Goal: Information Seeking & Learning: Learn about a topic

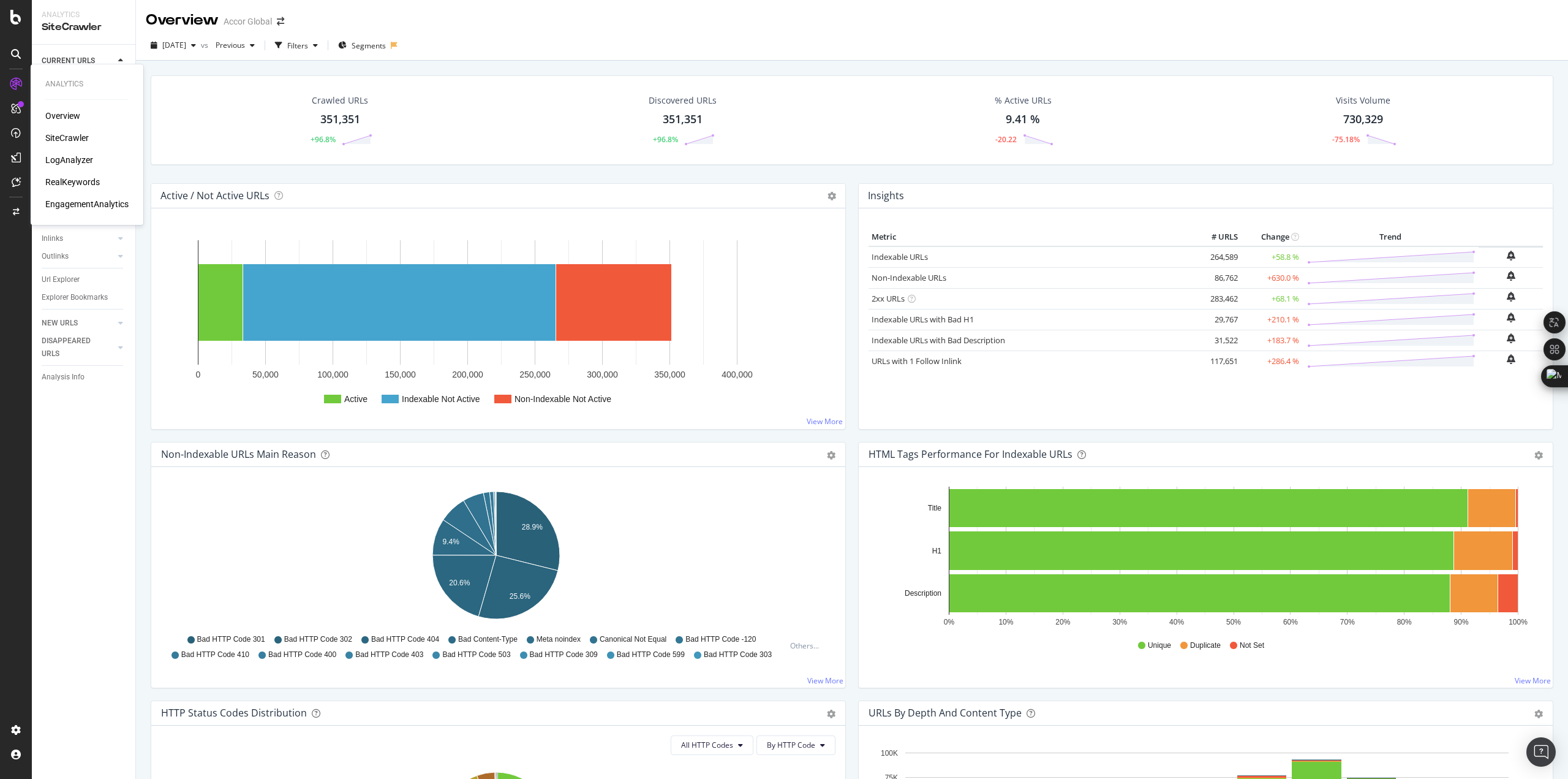
click at [87, 165] on div "LogAnalyzer" at bounding box center [70, 160] width 48 height 12
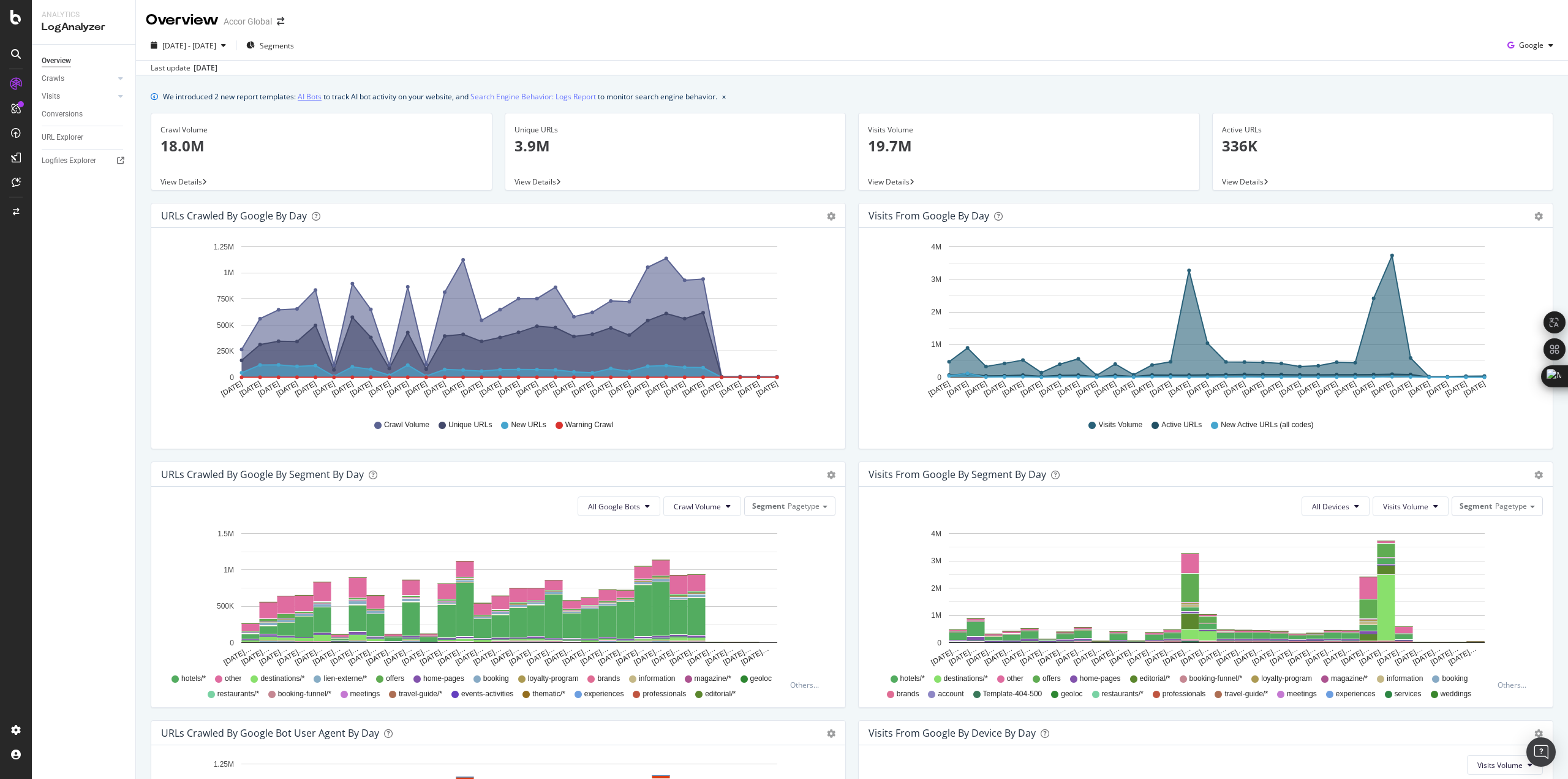
click at [315, 99] on link "AI Bots" at bounding box center [309, 96] width 24 height 13
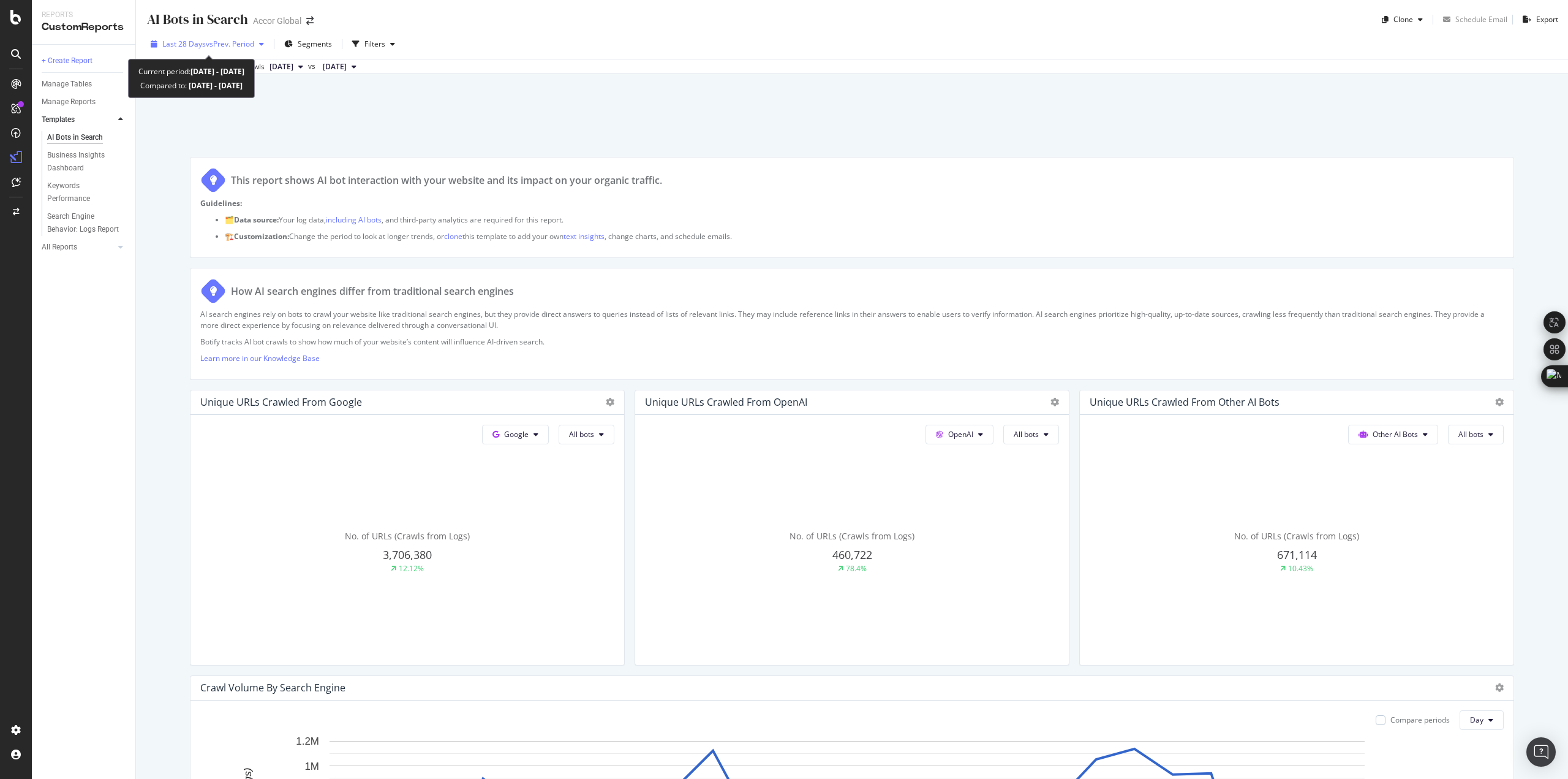
click at [216, 41] on span "vs Prev. Period" at bounding box center [230, 44] width 48 height 11
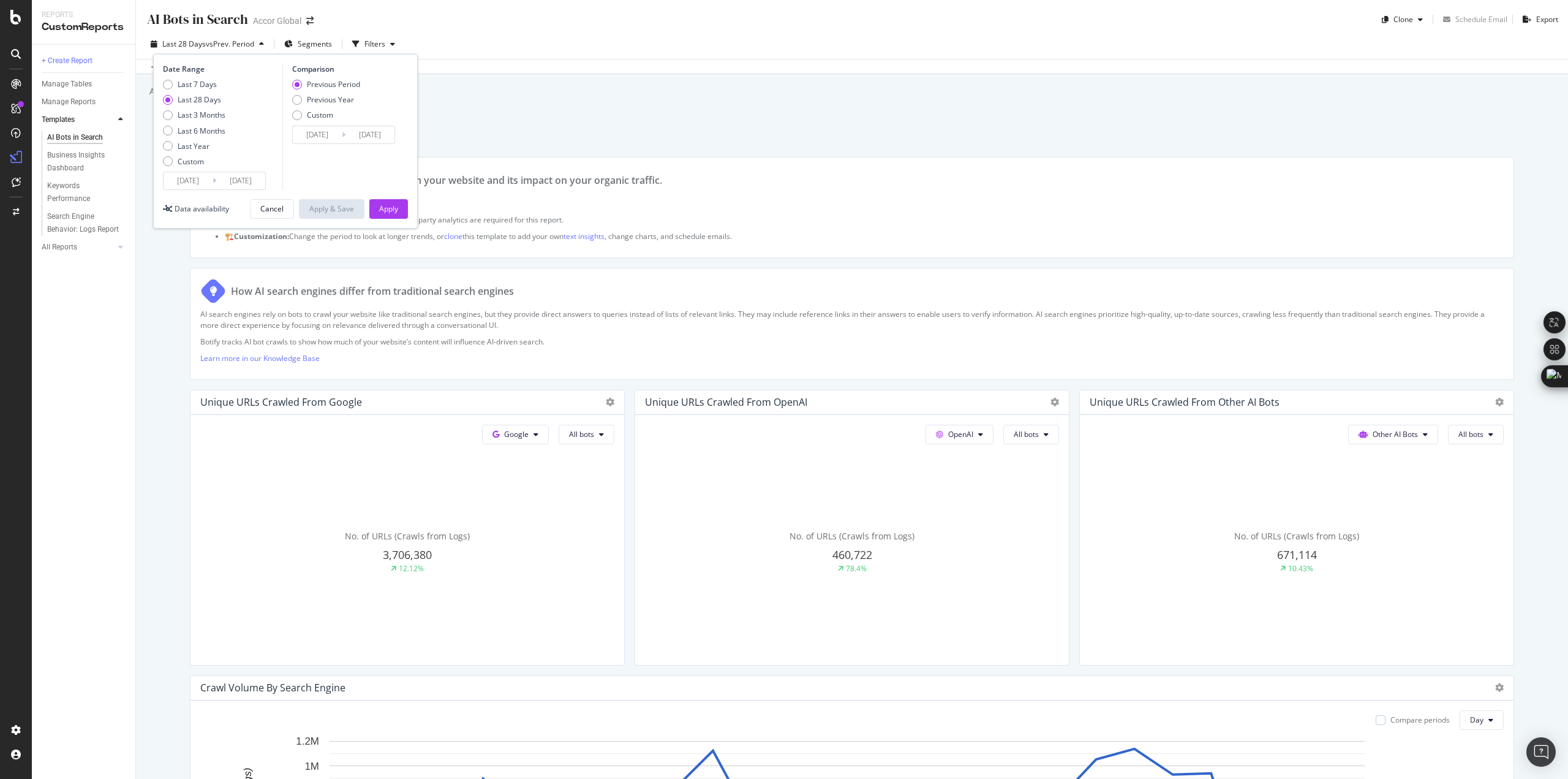
click at [184, 174] on input "[DATE]" at bounding box center [188, 180] width 49 height 17
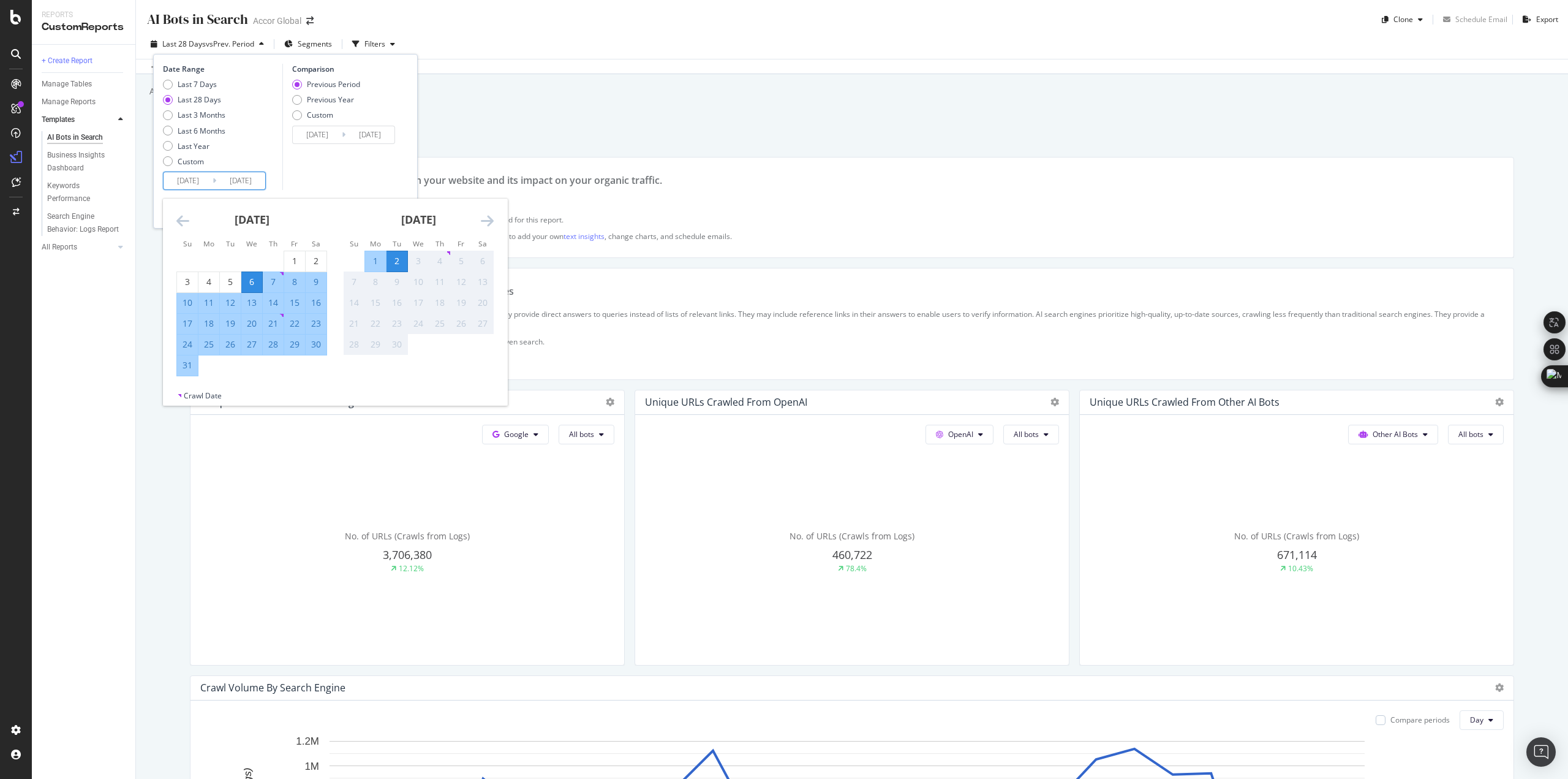
click at [181, 217] on icon "Move backward to switch to the previous month." at bounding box center [182, 220] width 13 height 15
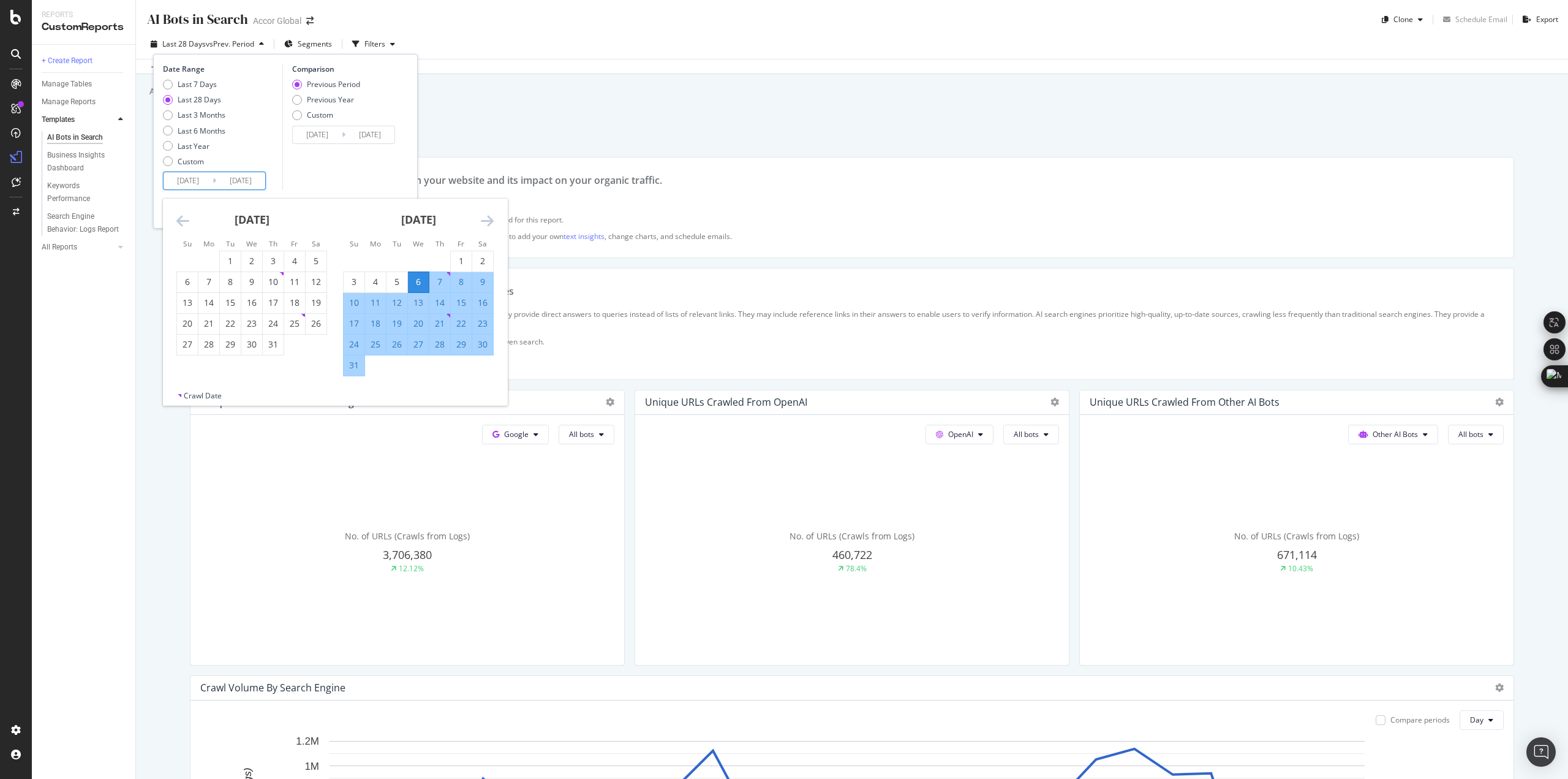
click at [181, 217] on icon "Move backward to switch to the previous month." at bounding box center [182, 220] width 13 height 15
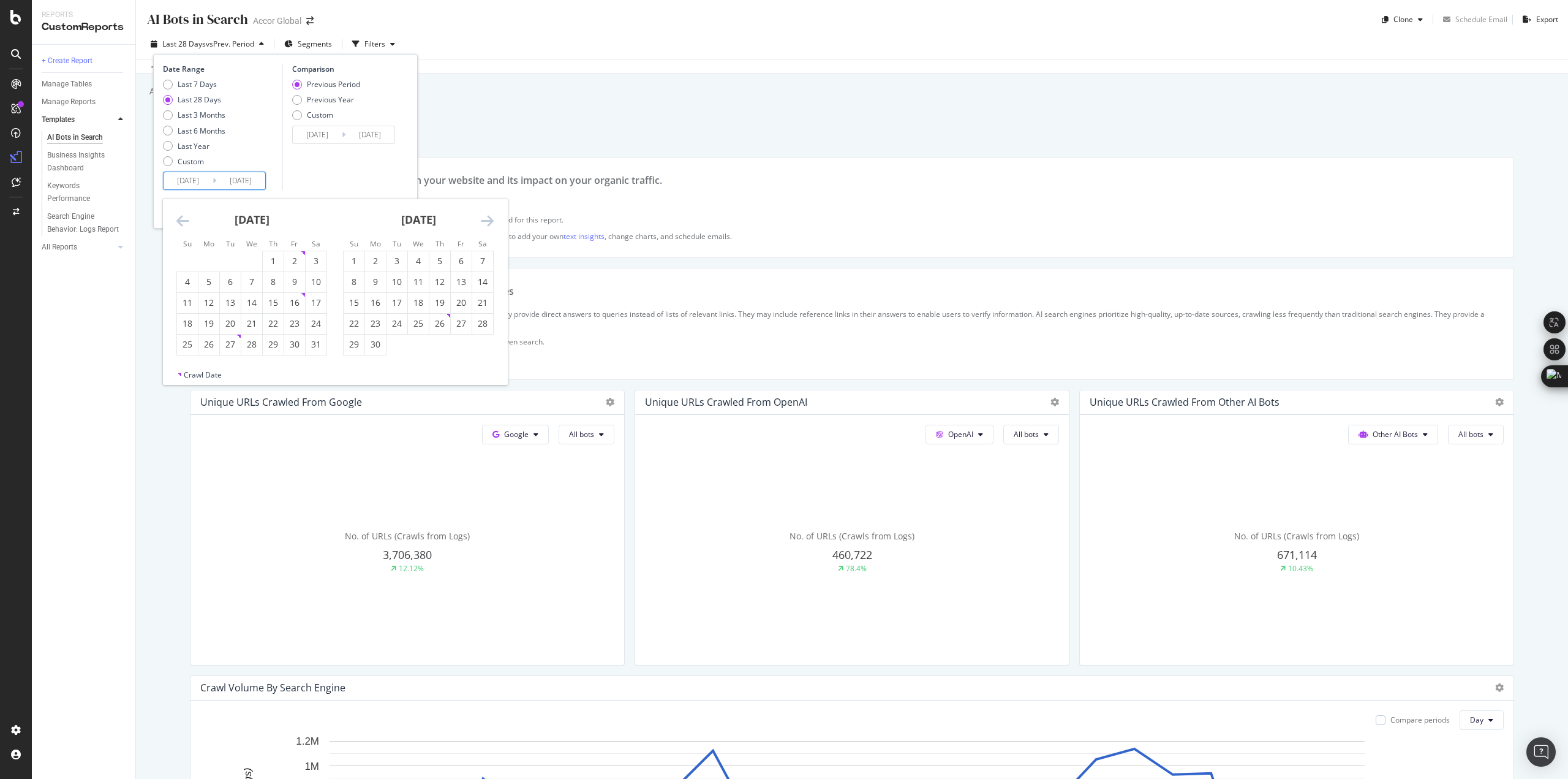
click at [181, 217] on icon "Move backward to switch to the previous month." at bounding box center [182, 220] width 13 height 15
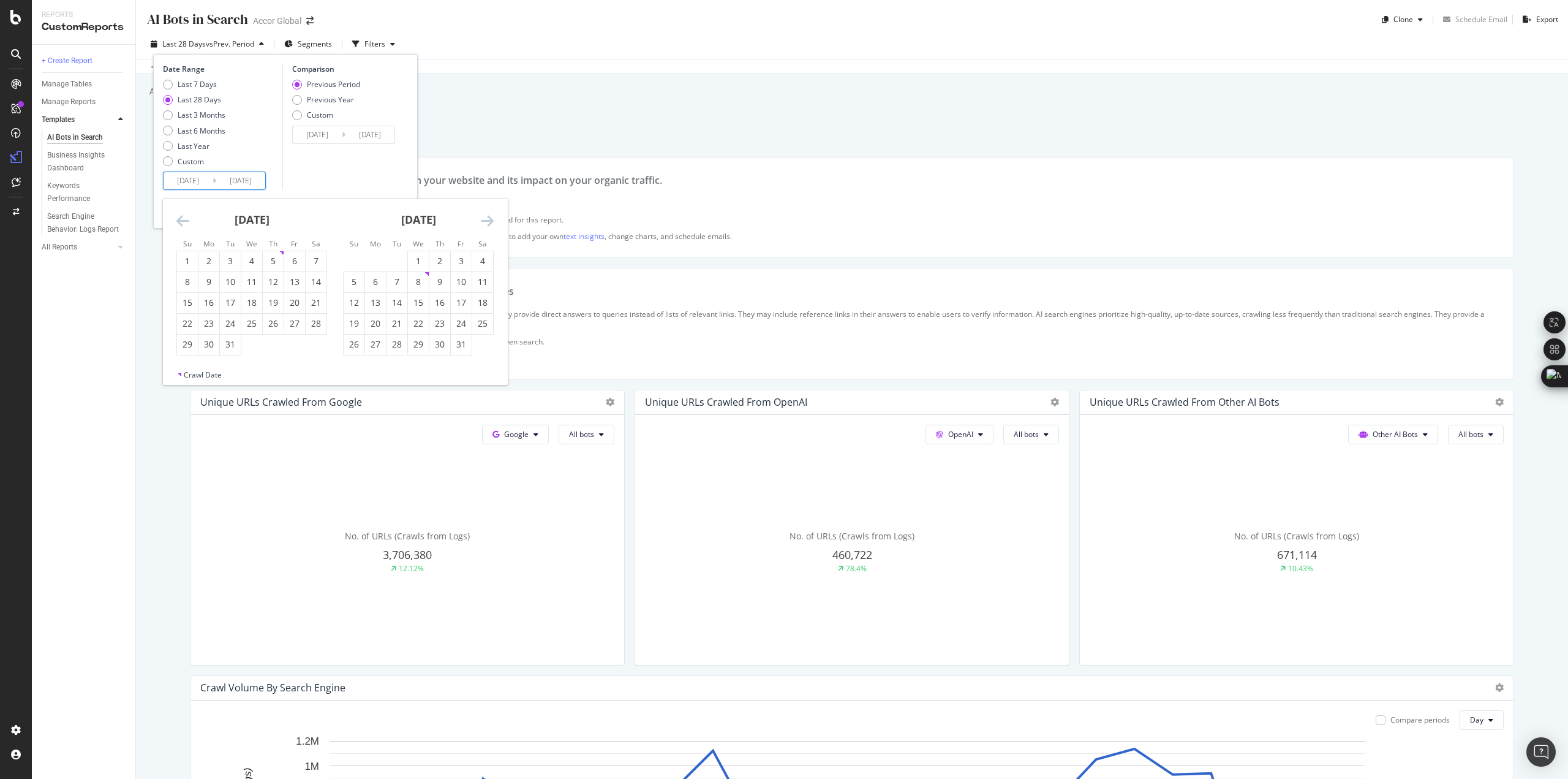
click at [181, 217] on icon "Move backward to switch to the previous month." at bounding box center [182, 220] width 13 height 15
click at [182, 217] on icon "Move backward to switch to the previous month." at bounding box center [182, 220] width 13 height 15
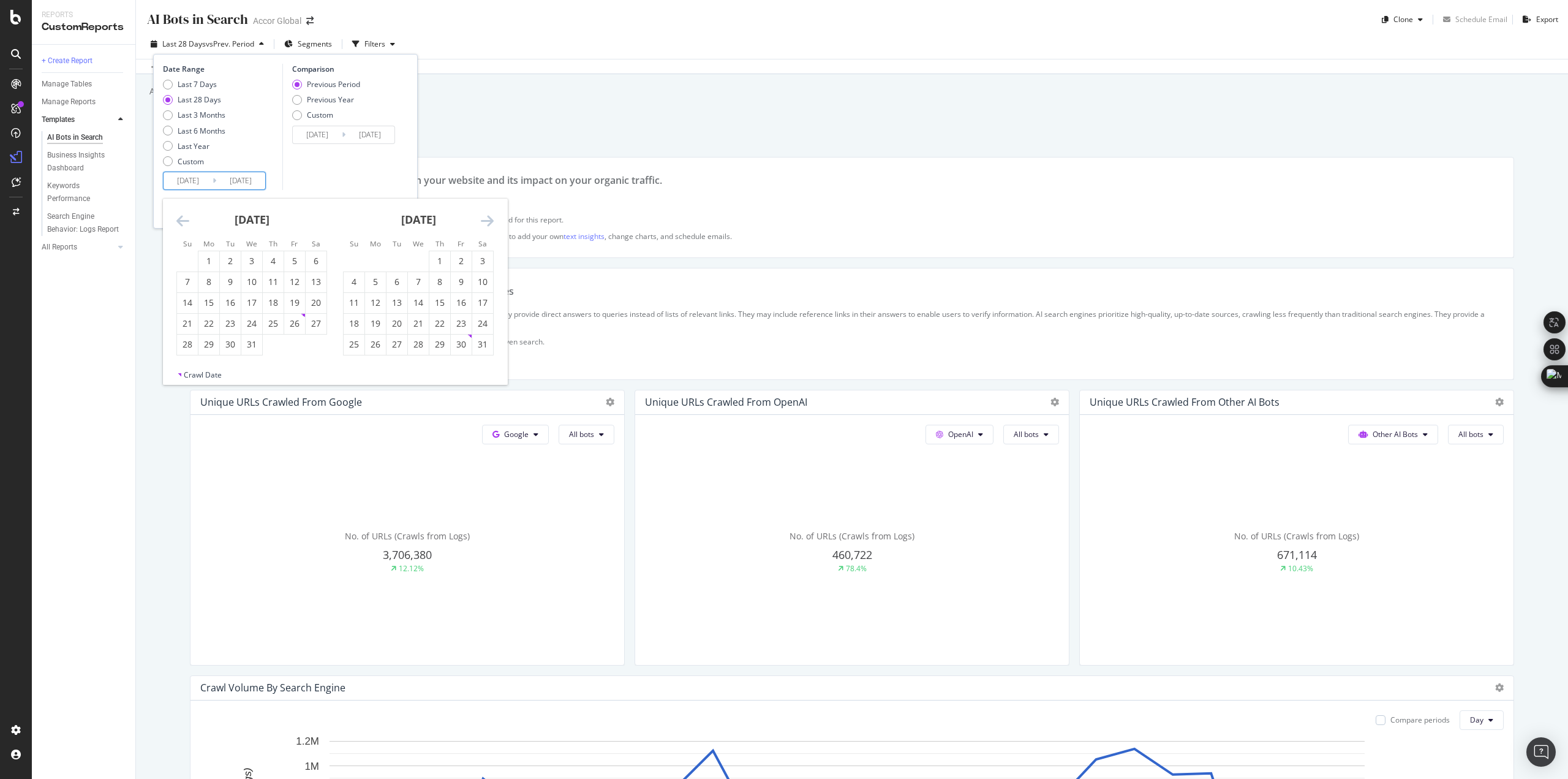
click at [182, 217] on icon "Move backward to switch to the previous month." at bounding box center [182, 220] width 13 height 15
click at [182, 218] on icon "Move backward to switch to the previous month." at bounding box center [182, 220] width 13 height 15
click at [187, 220] on icon "Move backward to switch to the previous month." at bounding box center [182, 220] width 13 height 15
click at [187, 221] on icon "Move backward to switch to the previous month." at bounding box center [182, 220] width 13 height 15
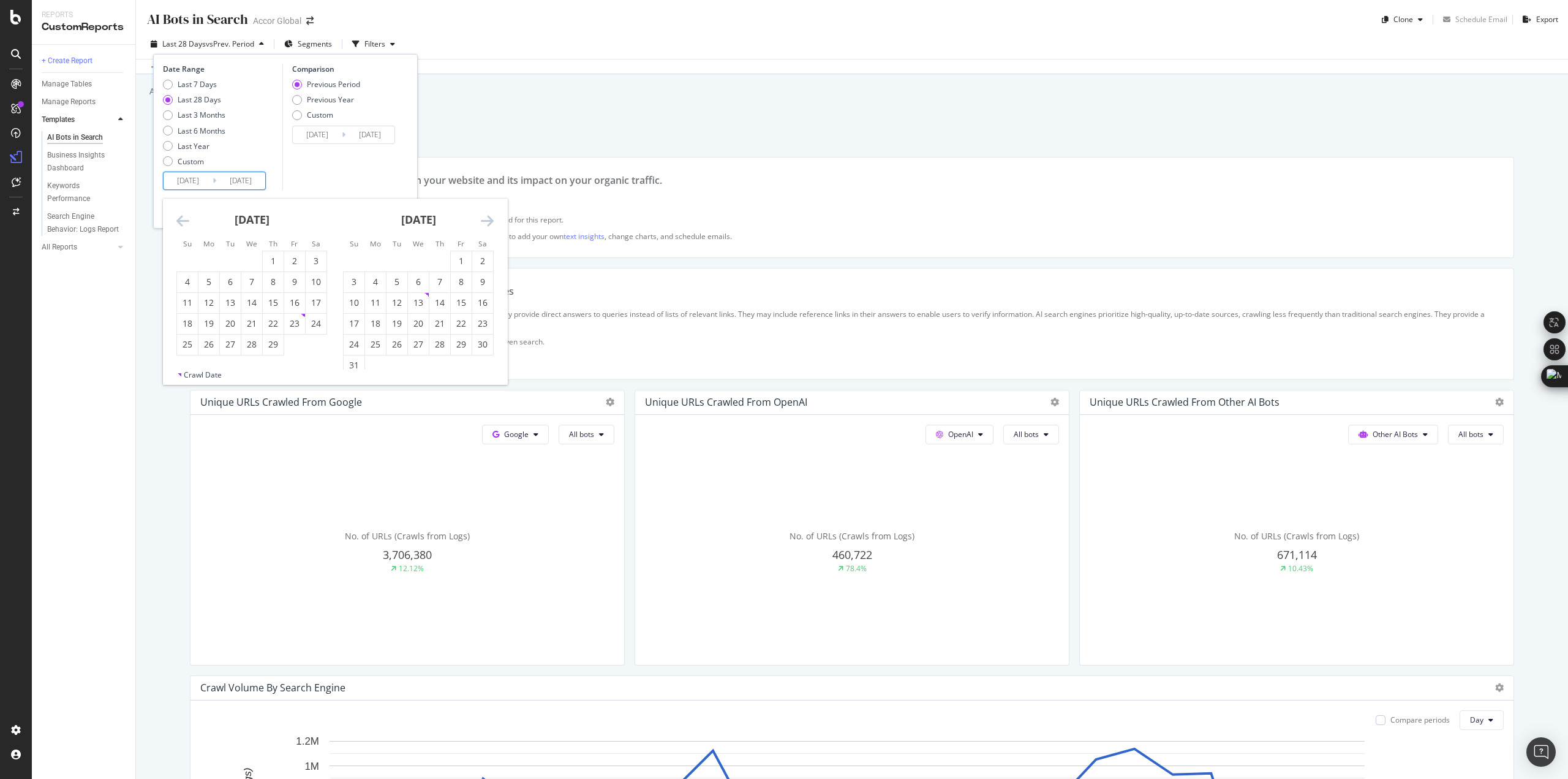
click at [187, 221] on icon "Move backward to switch to the previous month." at bounding box center [182, 220] width 13 height 15
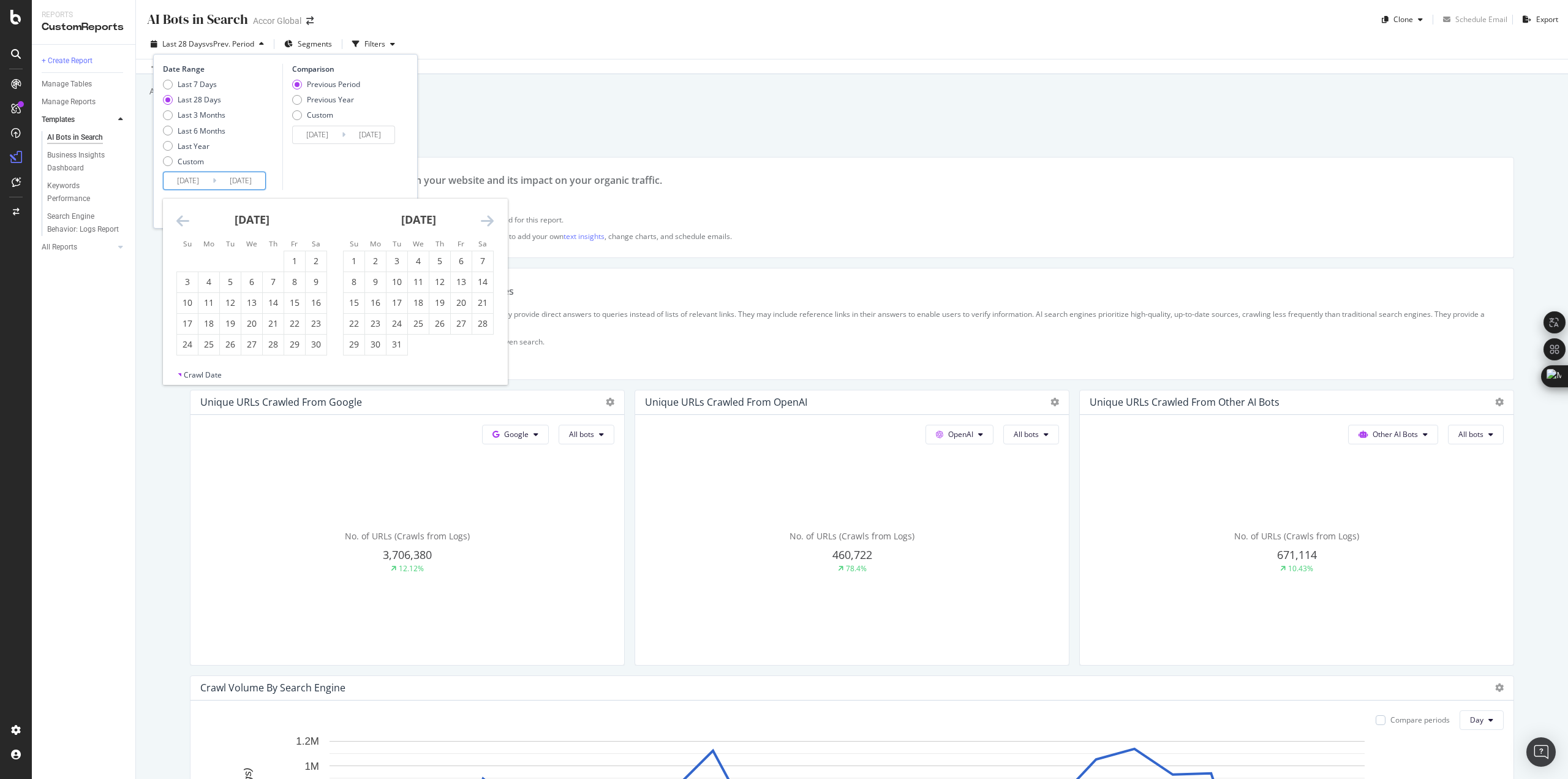
click at [187, 221] on icon "Move backward to switch to the previous month." at bounding box center [182, 220] width 13 height 15
click at [188, 221] on icon "Move backward to switch to the previous month." at bounding box center [182, 220] width 13 height 15
click at [481, 219] on icon "Move forward to switch to the next month." at bounding box center [487, 220] width 13 height 15
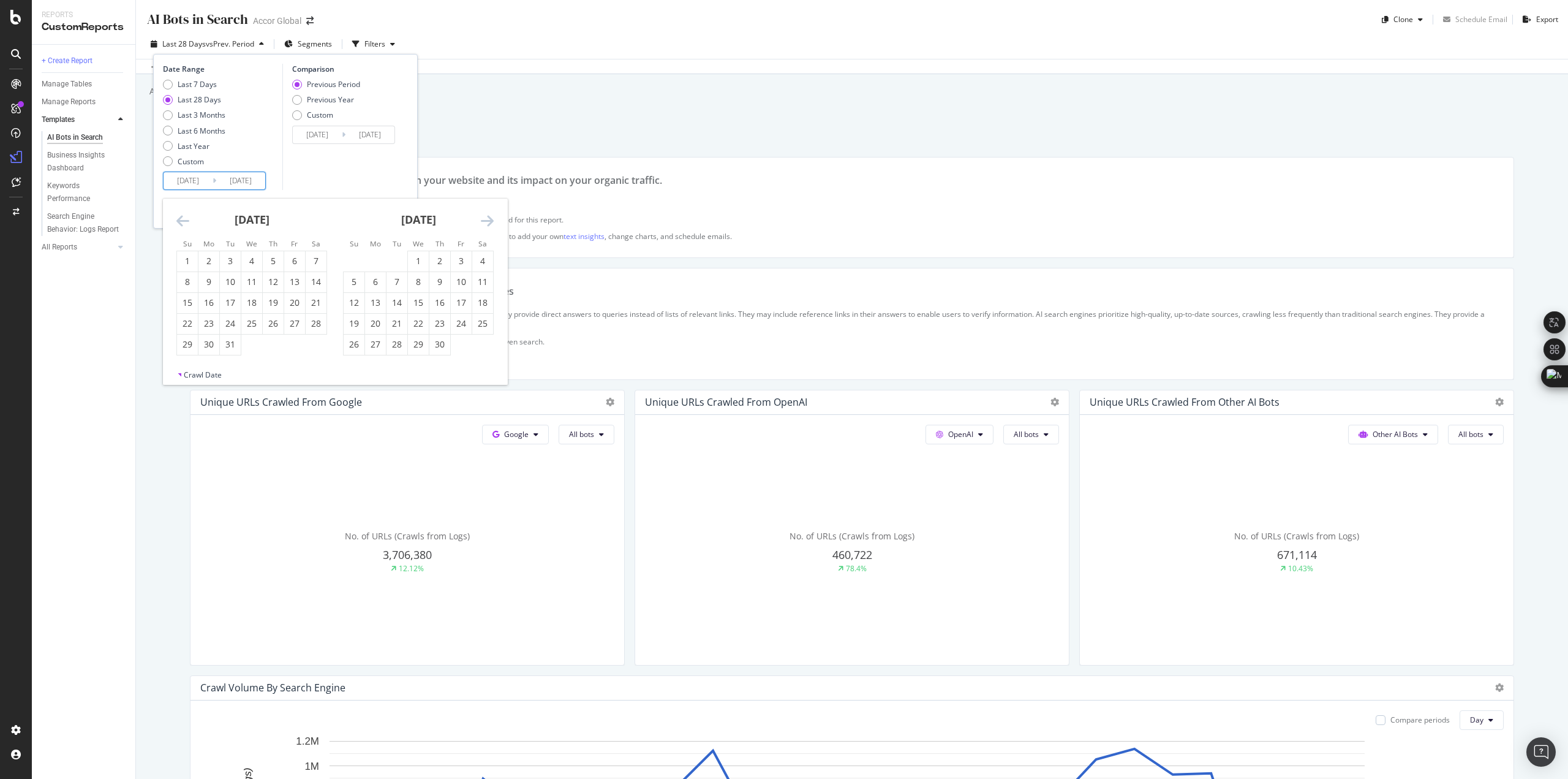
click at [481, 219] on icon "Move forward to switch to the next month." at bounding box center [487, 220] width 13 height 15
click at [481, 218] on icon "Move forward to switch to the next month." at bounding box center [487, 220] width 13 height 15
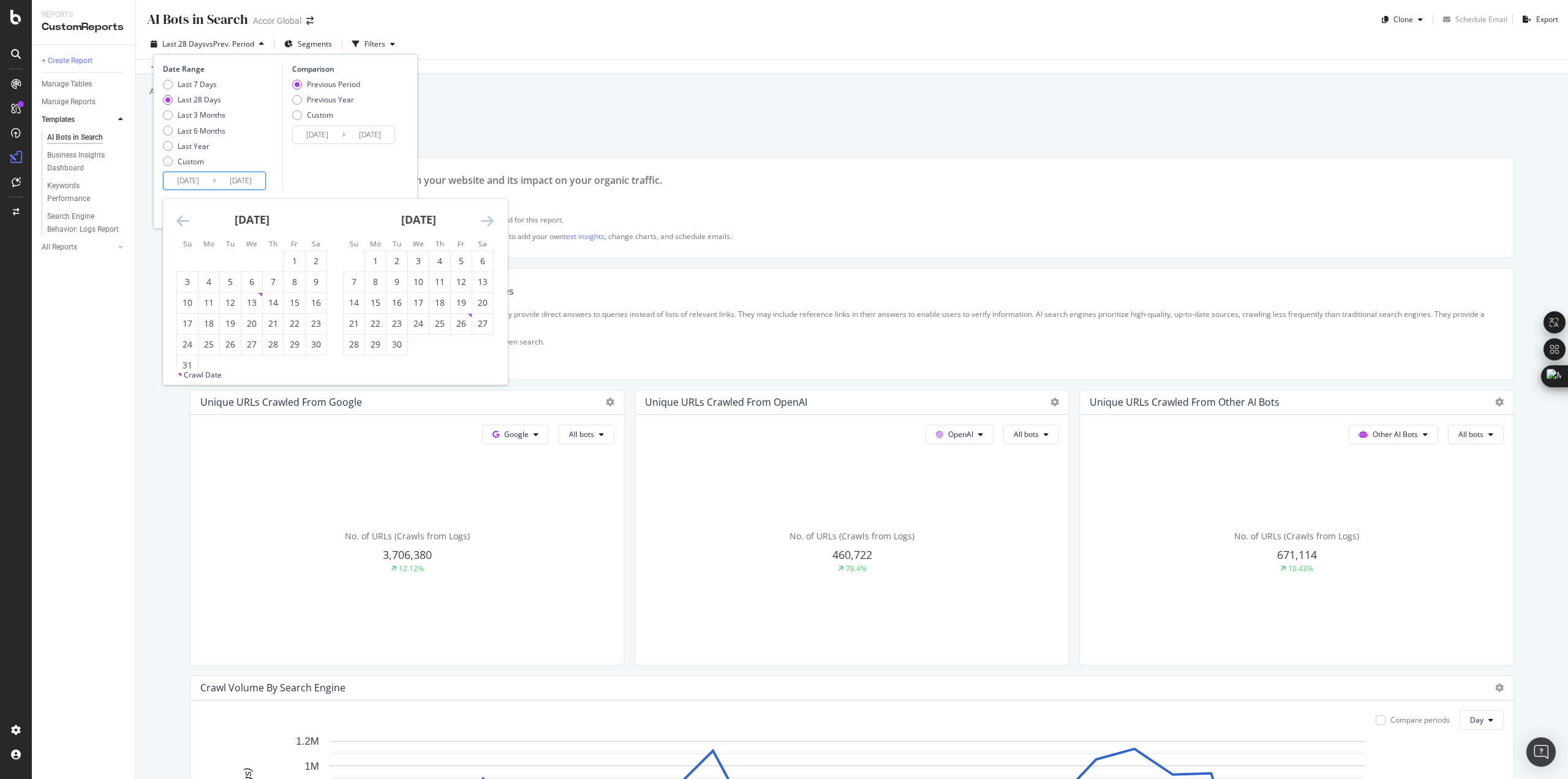
click at [481, 218] on icon "Move forward to switch to the next month." at bounding box center [487, 220] width 13 height 15
click at [414, 261] on div "1" at bounding box center [419, 261] width 21 height 12
type input "[DATE]"
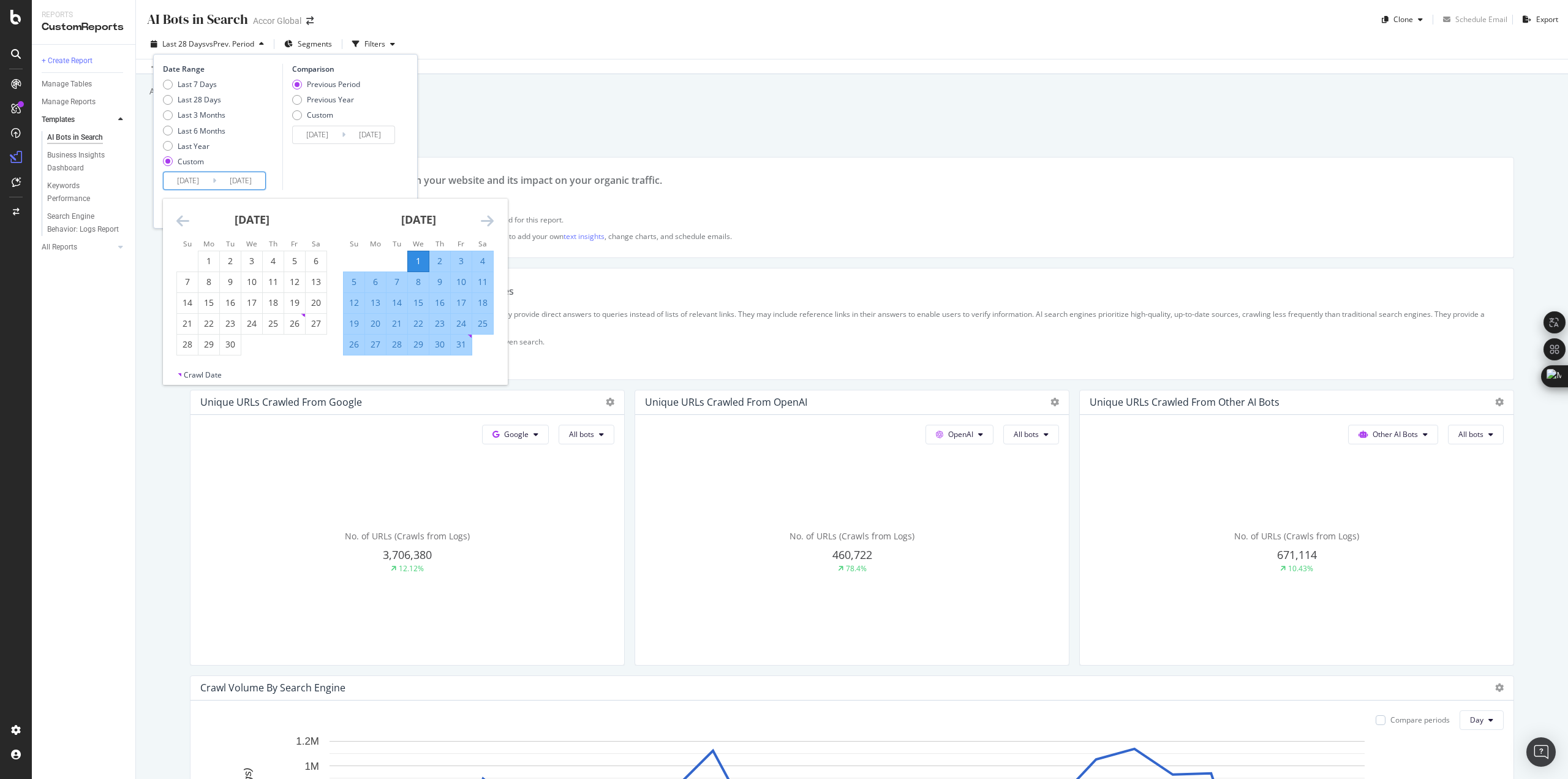
click at [488, 219] on icon "Move forward to switch to the next month." at bounding box center [487, 220] width 13 height 15
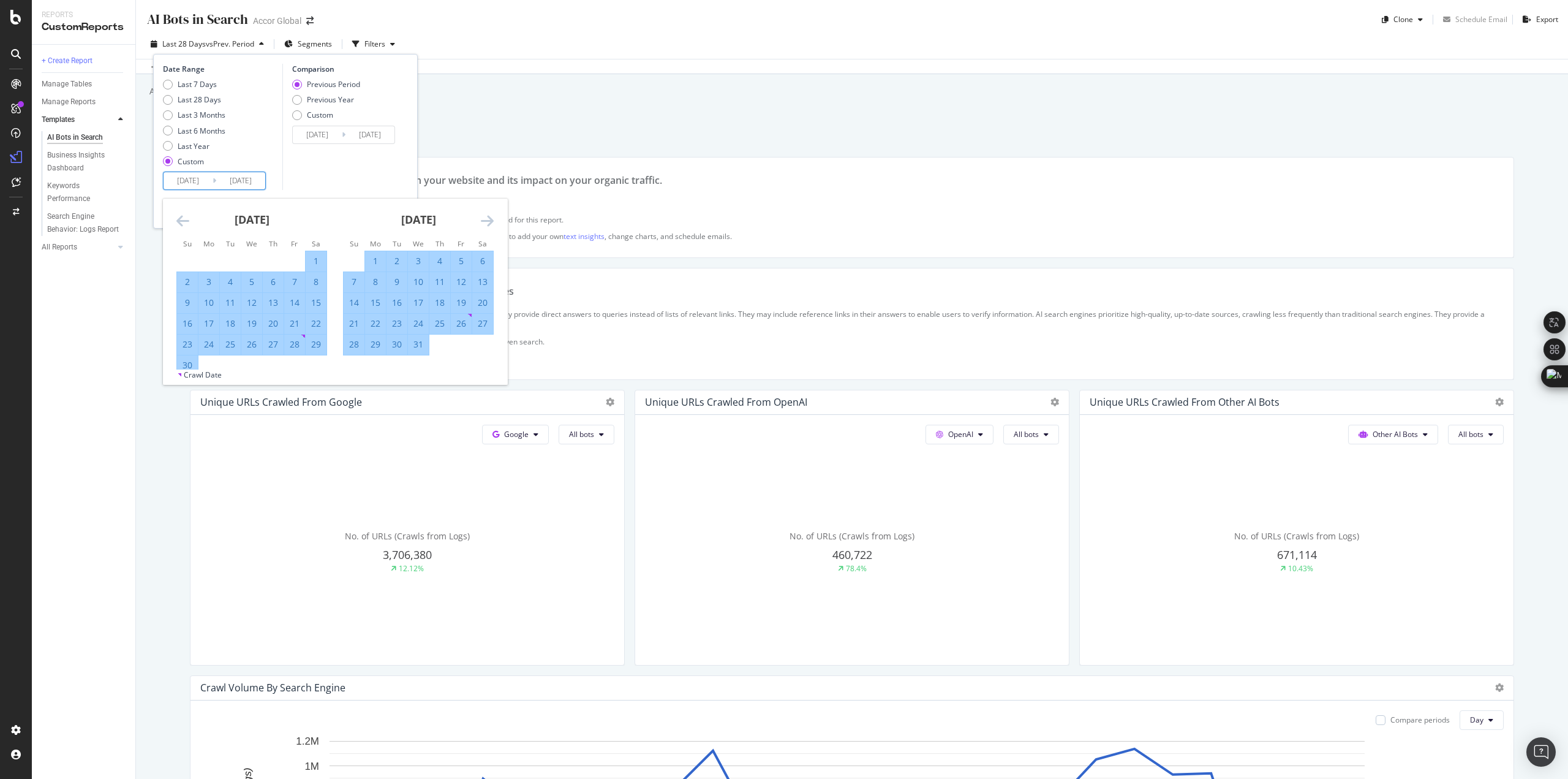
click at [488, 218] on icon "Move forward to switch to the next month." at bounding box center [487, 220] width 13 height 15
click at [487, 217] on icon "Move forward to switch to the next month." at bounding box center [487, 220] width 13 height 15
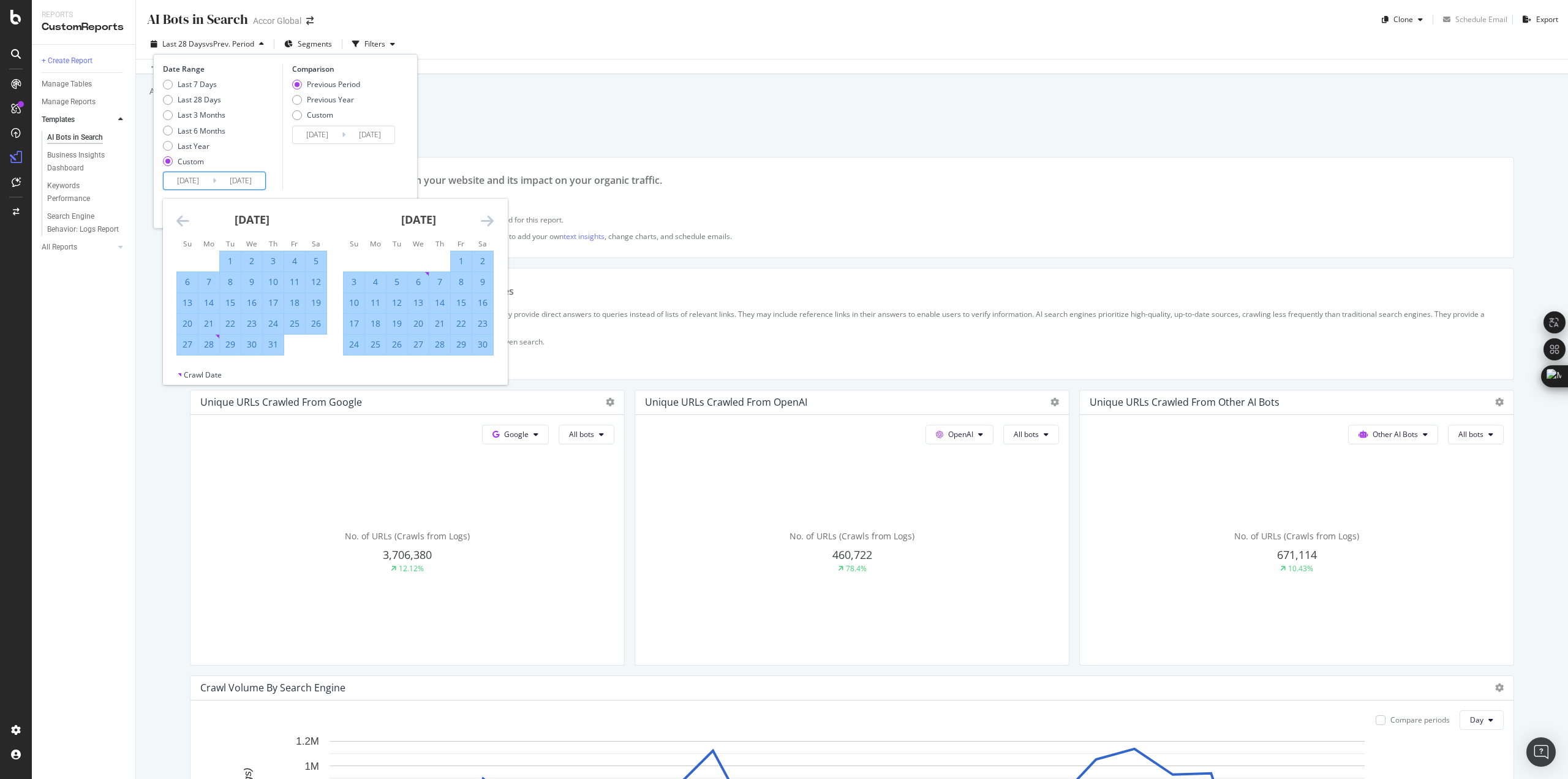
click at [487, 217] on icon "Move forward to switch to the next month." at bounding box center [487, 220] width 13 height 15
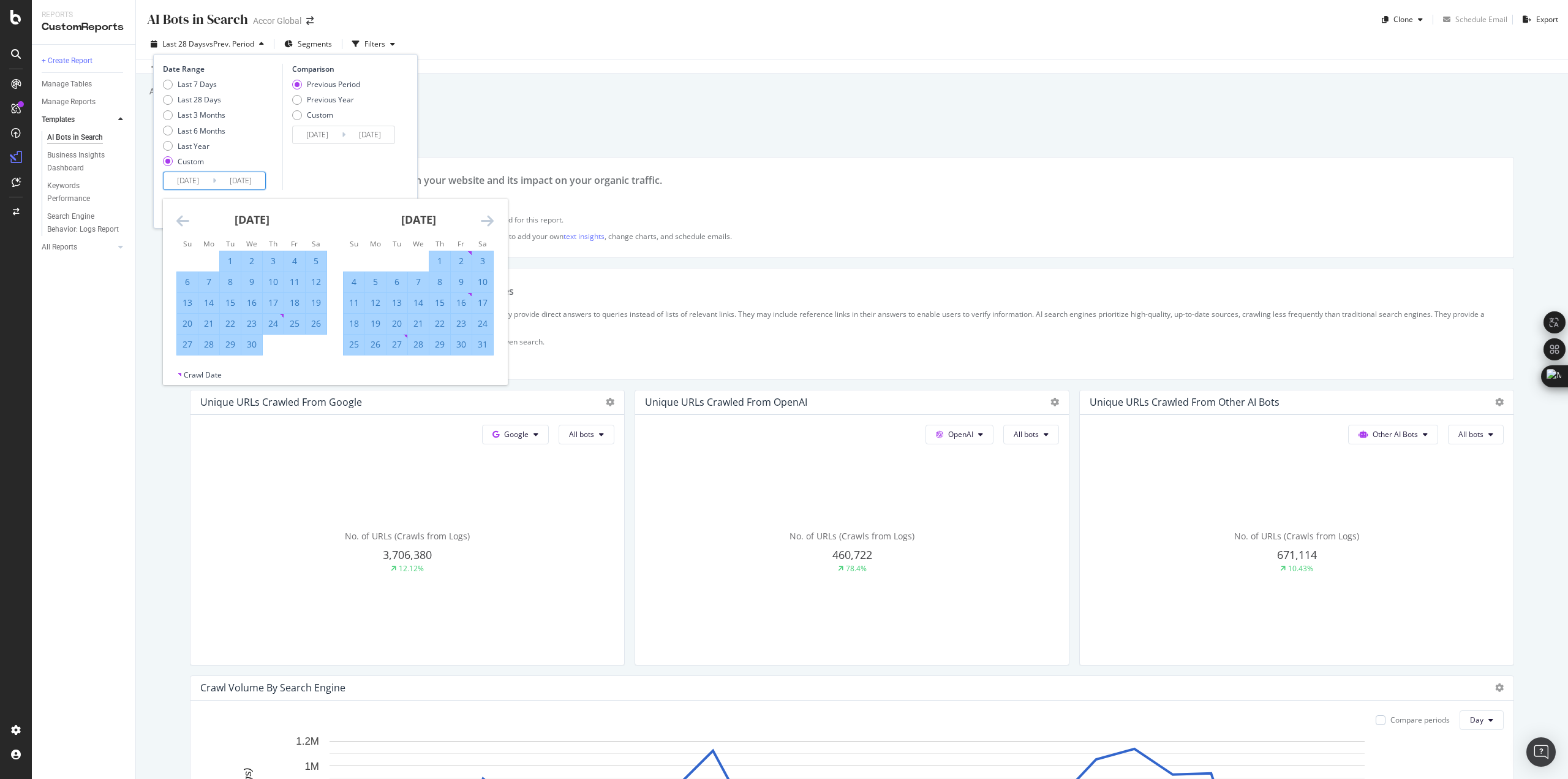
click at [487, 217] on icon "Move forward to switch to the next month." at bounding box center [487, 220] width 13 height 15
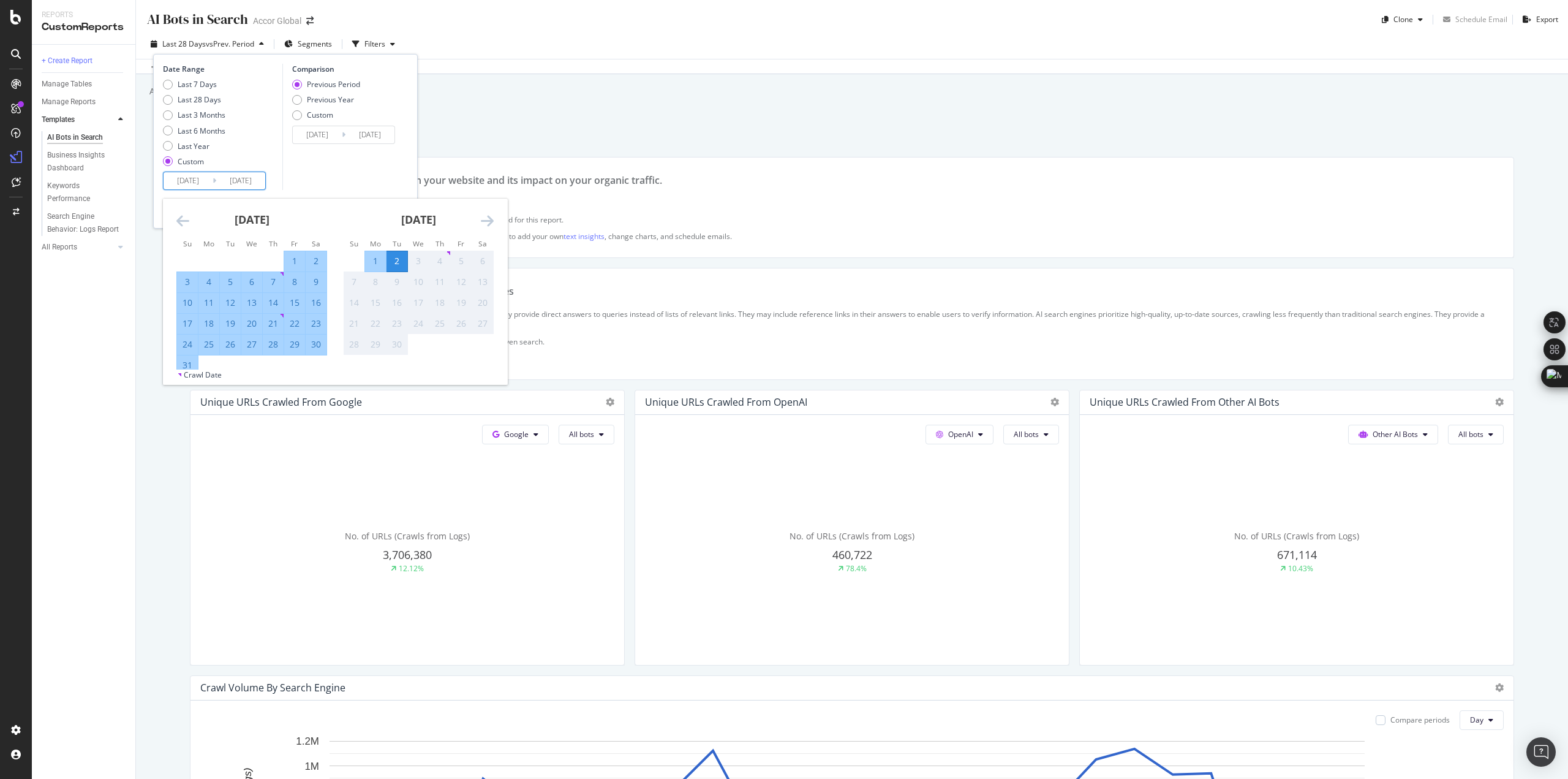
click at [487, 217] on icon "Move forward to switch to the next month." at bounding box center [487, 220] width 13 height 15
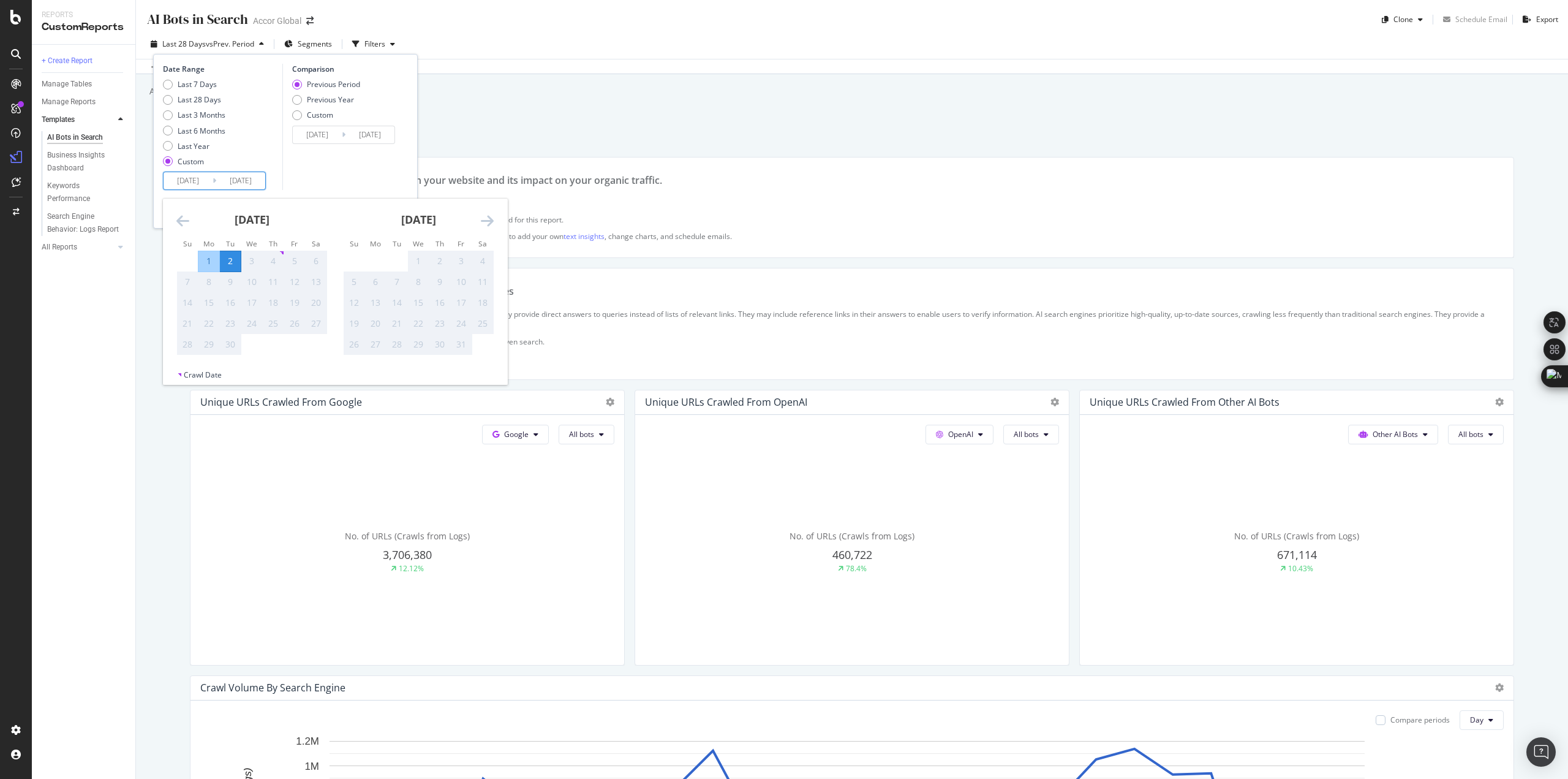
click at [487, 217] on icon "Move forward to switch to the next month." at bounding box center [487, 220] width 13 height 15
click at [187, 223] on icon "Move backward to switch to the previous month." at bounding box center [182, 220] width 13 height 15
click at [187, 223] on icon "Move backward to switch to the previous month." at bounding box center [182, 220] width 13 height 15
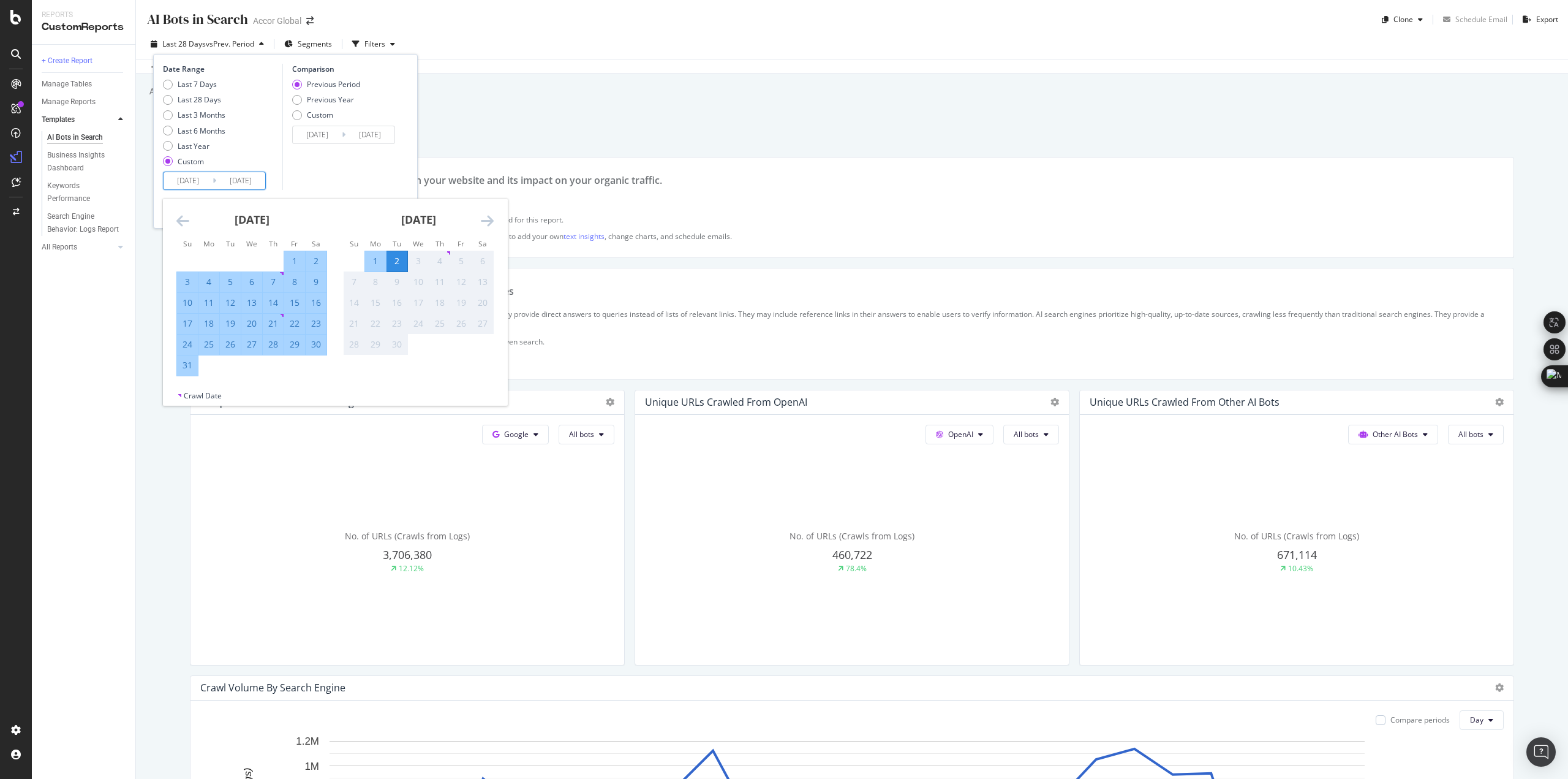
click at [187, 368] on div "31" at bounding box center [187, 365] width 21 height 12
type input "[DATE]"
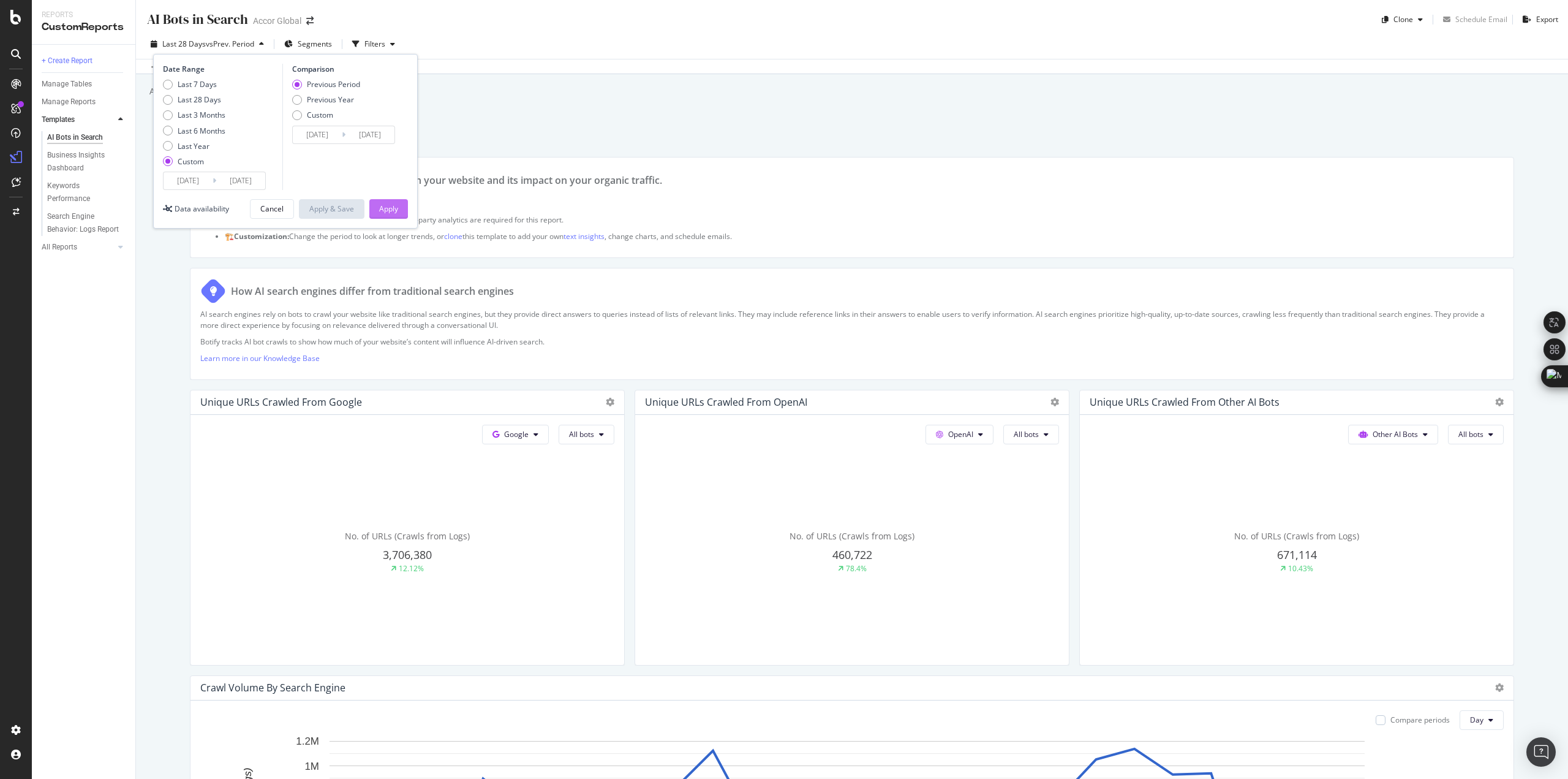
click at [395, 206] on div "Apply" at bounding box center [389, 209] width 19 height 11
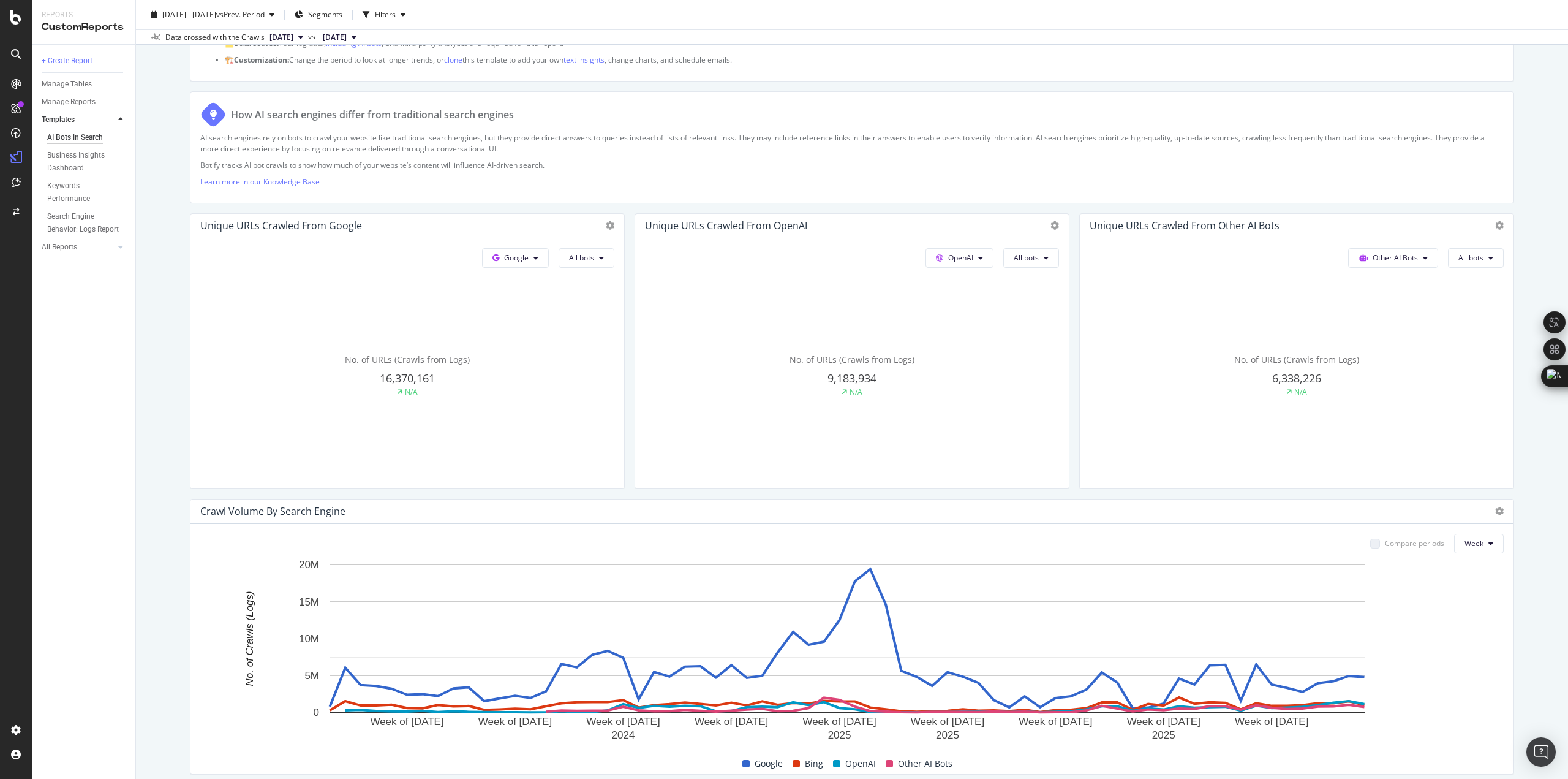
scroll to position [306, 0]
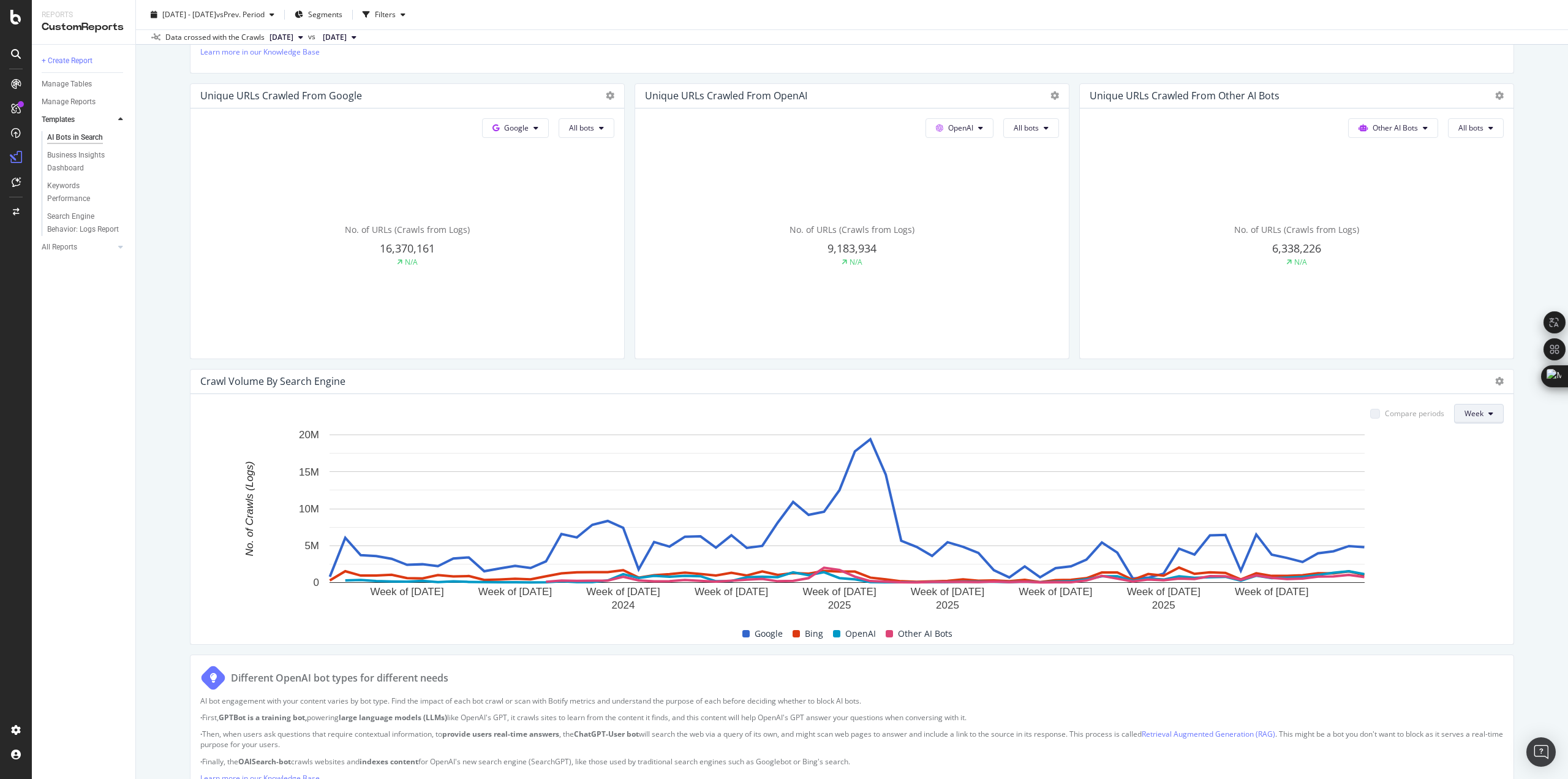
click at [1478, 406] on button "Week" at bounding box center [1478, 414] width 49 height 19
drag, startPoint x: 1464, startPoint y: 457, endPoint x: 1465, endPoint y: 478, distance: 21.0
click at [1468, 480] on div "Day Week Month" at bounding box center [1466, 458] width 41 height 68
click at [1464, 478] on span "Month" at bounding box center [1466, 483] width 22 height 11
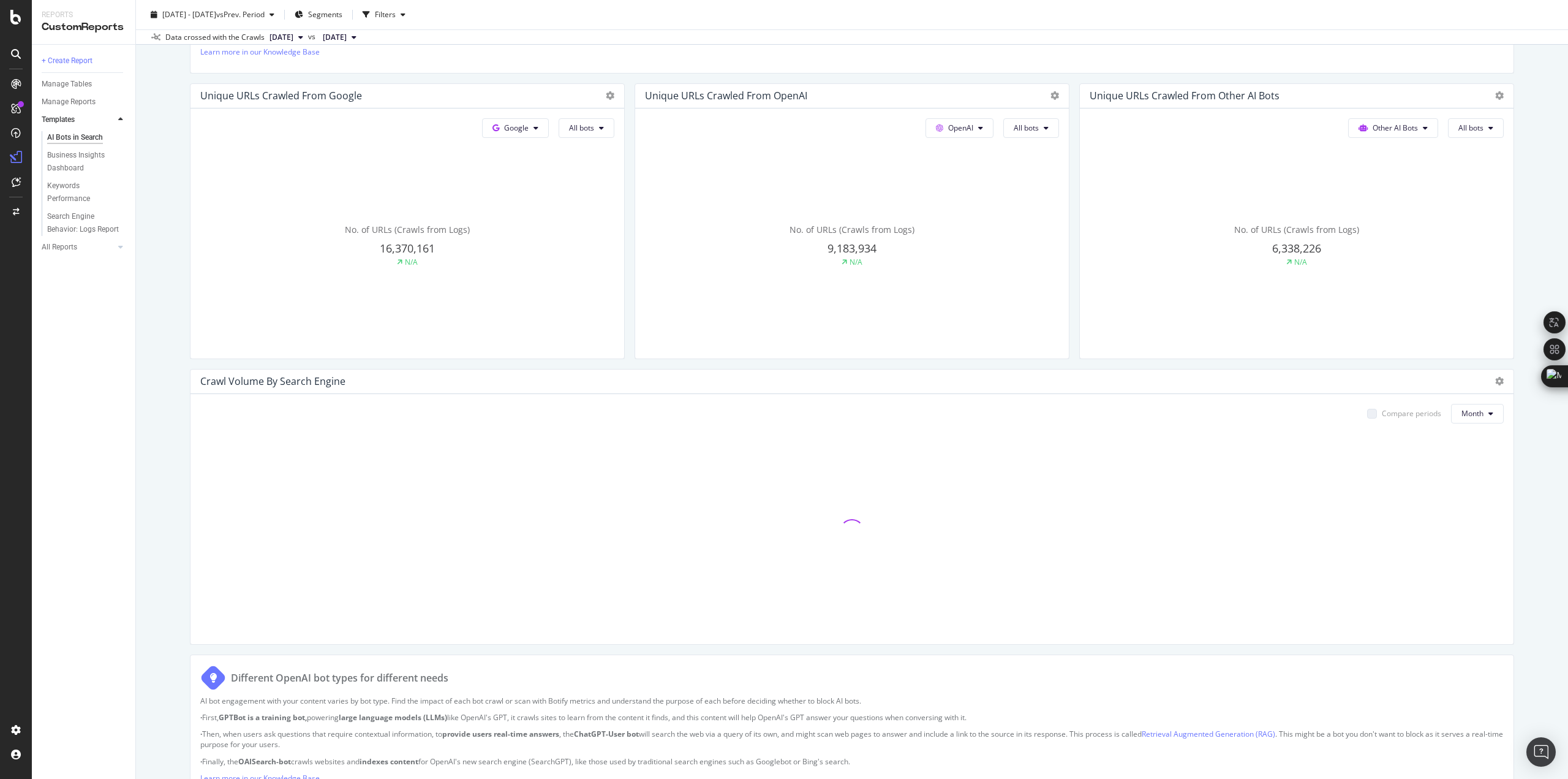
click at [1534, 475] on div "AI Bots in Search AI Bots in Search Accor Global Clone Schedule Email Export [D…" at bounding box center [852, 389] width 1432 height 779
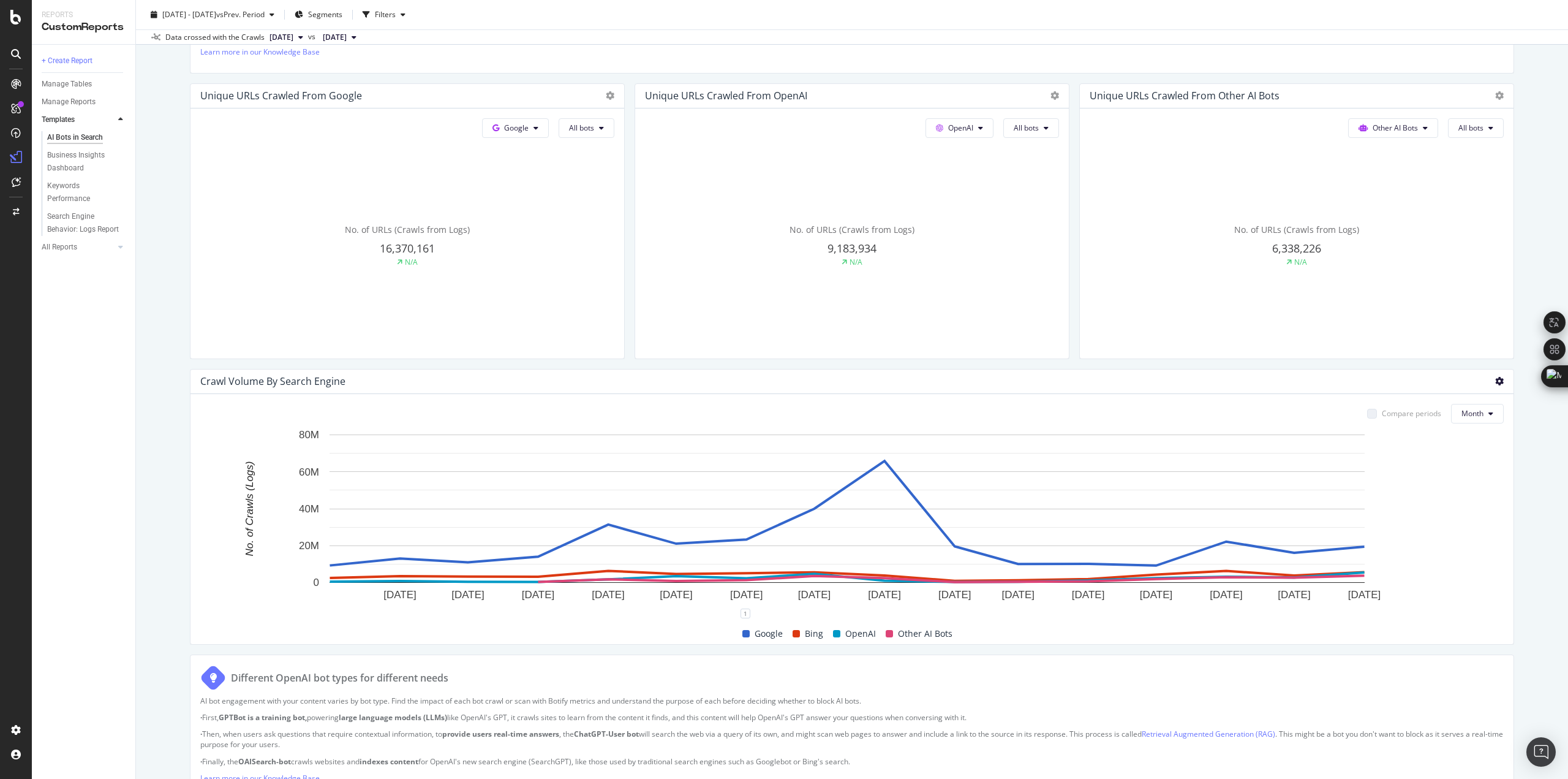
click at [1495, 381] on icon at bounding box center [1499, 381] width 9 height 9
click at [1397, 404] on span "Table" at bounding box center [1429, 403] width 92 height 11
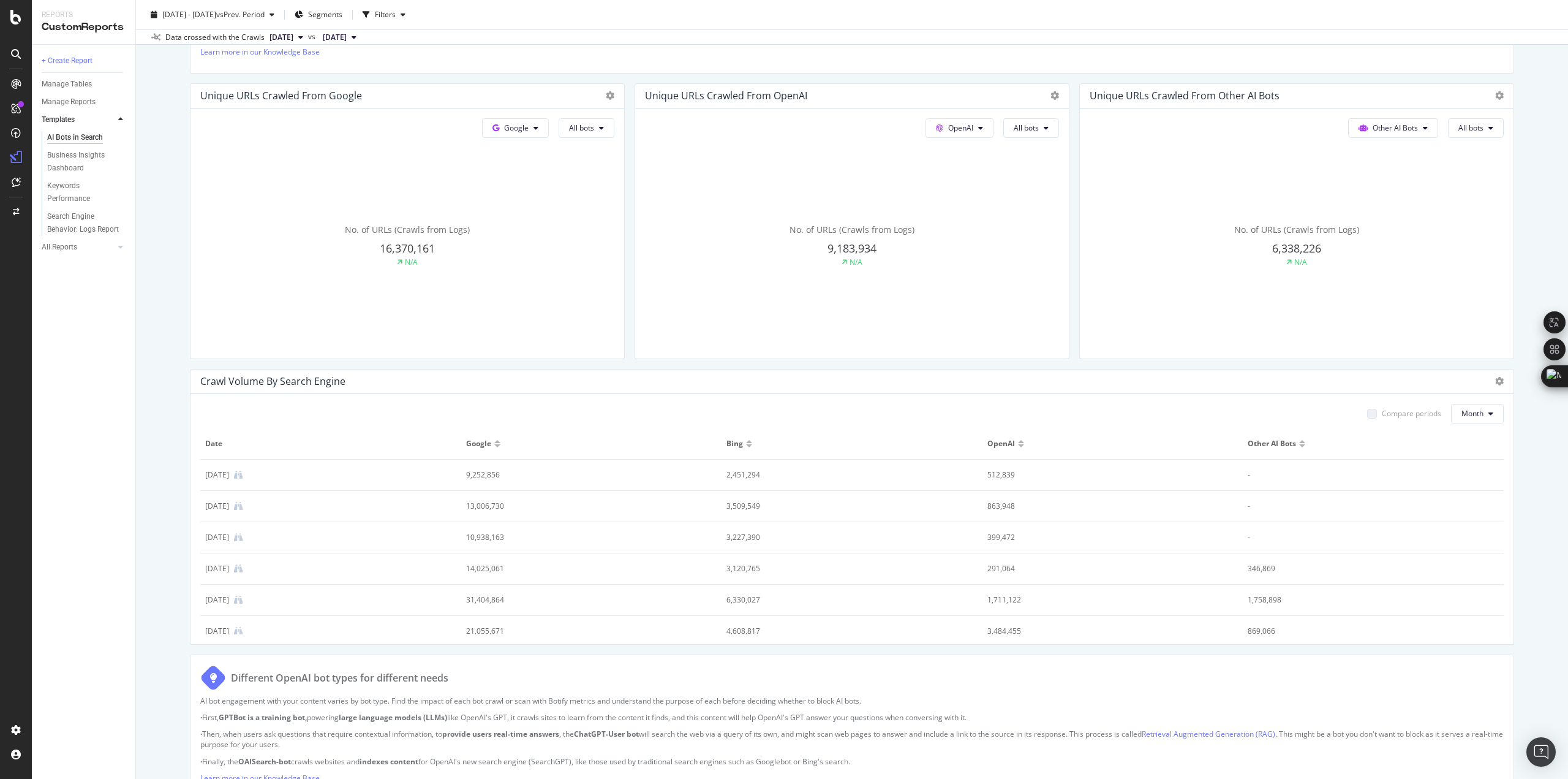
click at [1487, 374] on div "Crawl Volume By Search Engine" at bounding box center [851, 382] width 1323 height 25
click at [1496, 381] on div "Crawl Volume By Search Engine" at bounding box center [851, 382] width 1323 height 25
click at [1495, 379] on icon at bounding box center [1499, 381] width 9 height 9
click at [1425, 434] on div "Export as CSV" at bounding box center [1419, 427] width 131 height 18
click at [1473, 413] on span "Month" at bounding box center [1472, 414] width 22 height 11
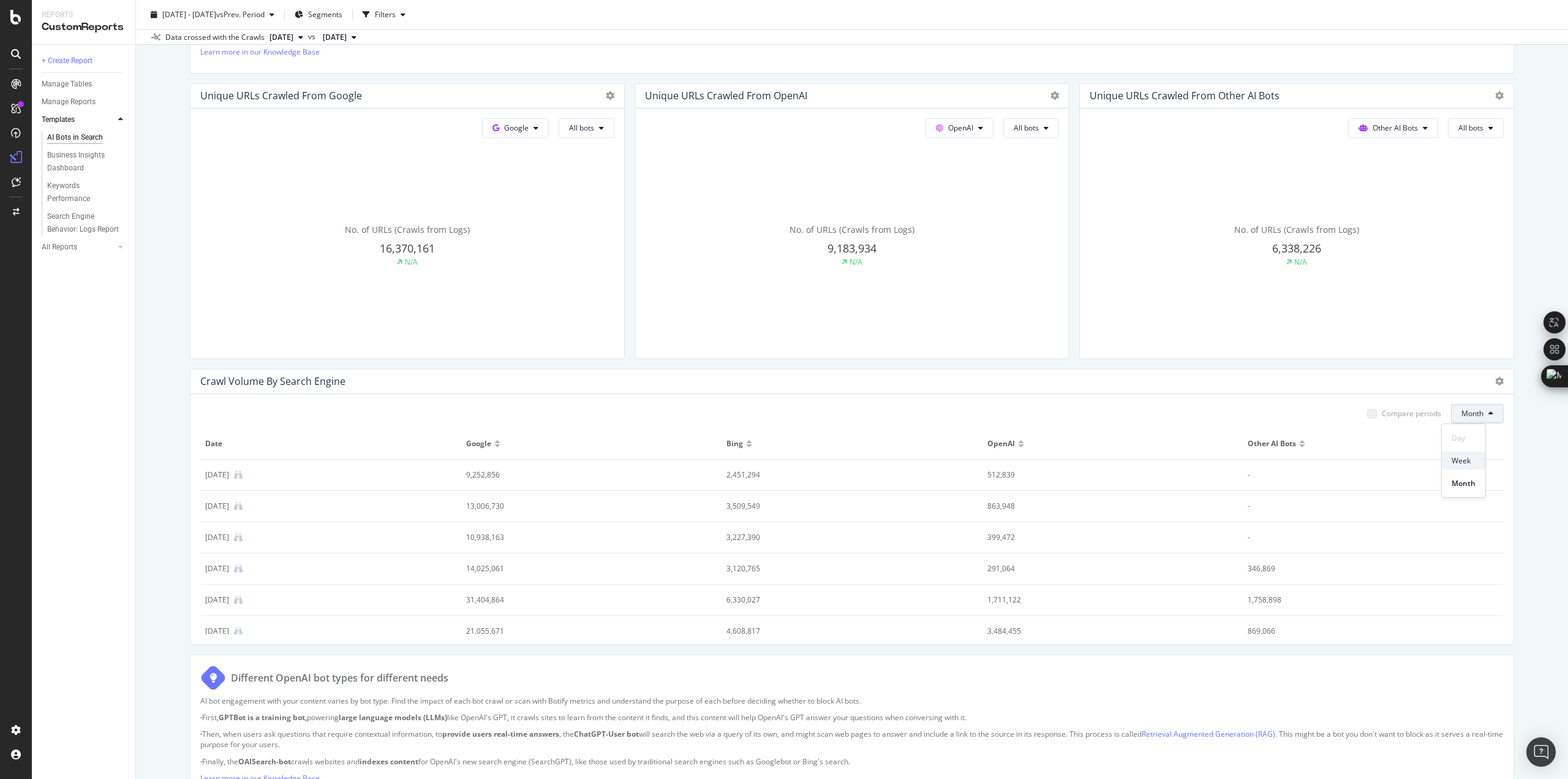
click at [1464, 465] on span "Week" at bounding box center [1463, 460] width 24 height 11
